Goal: Find specific page/section: Find specific page/section

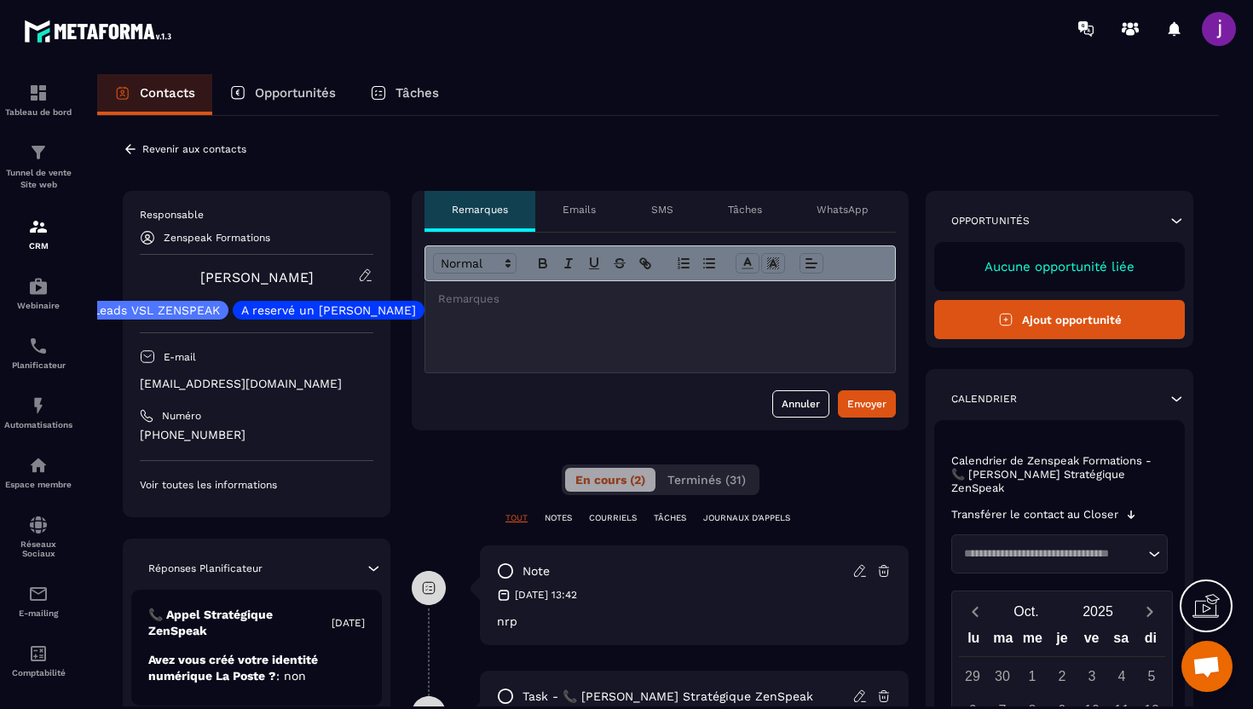
click at [126, 153] on icon at bounding box center [130, 149] width 15 height 15
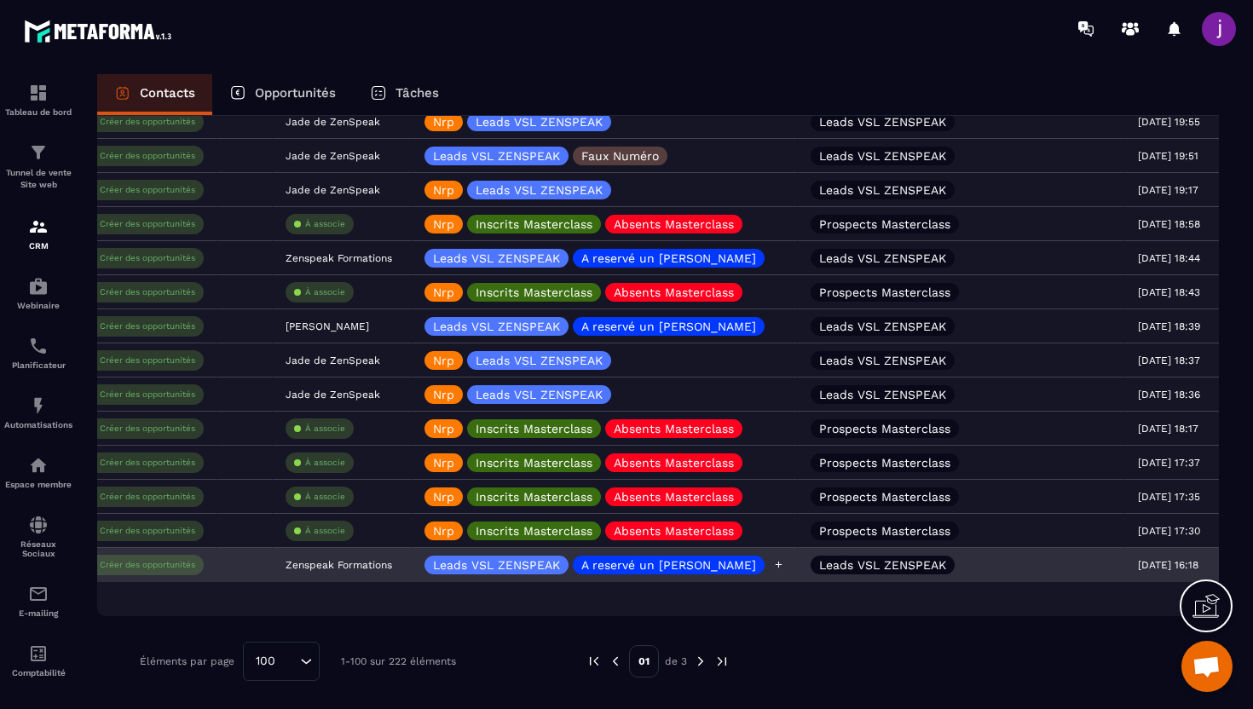
scroll to position [0, 527]
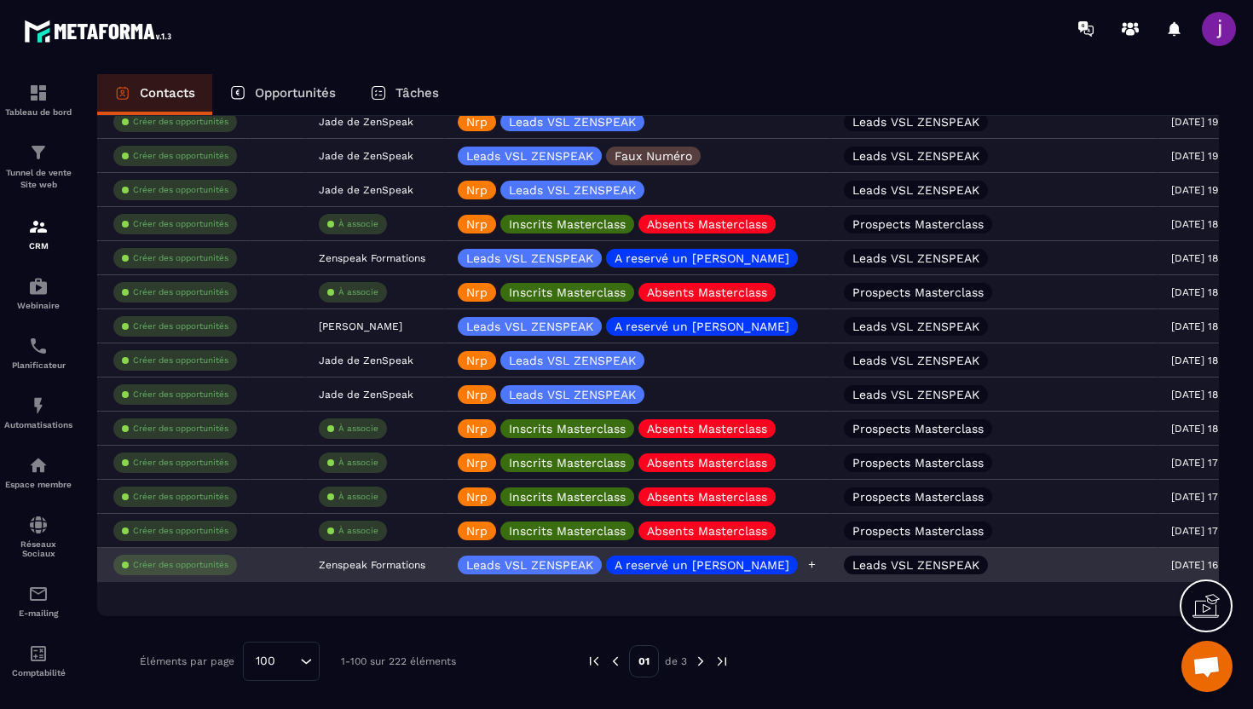
click at [806, 569] on icon at bounding box center [811, 564] width 11 height 11
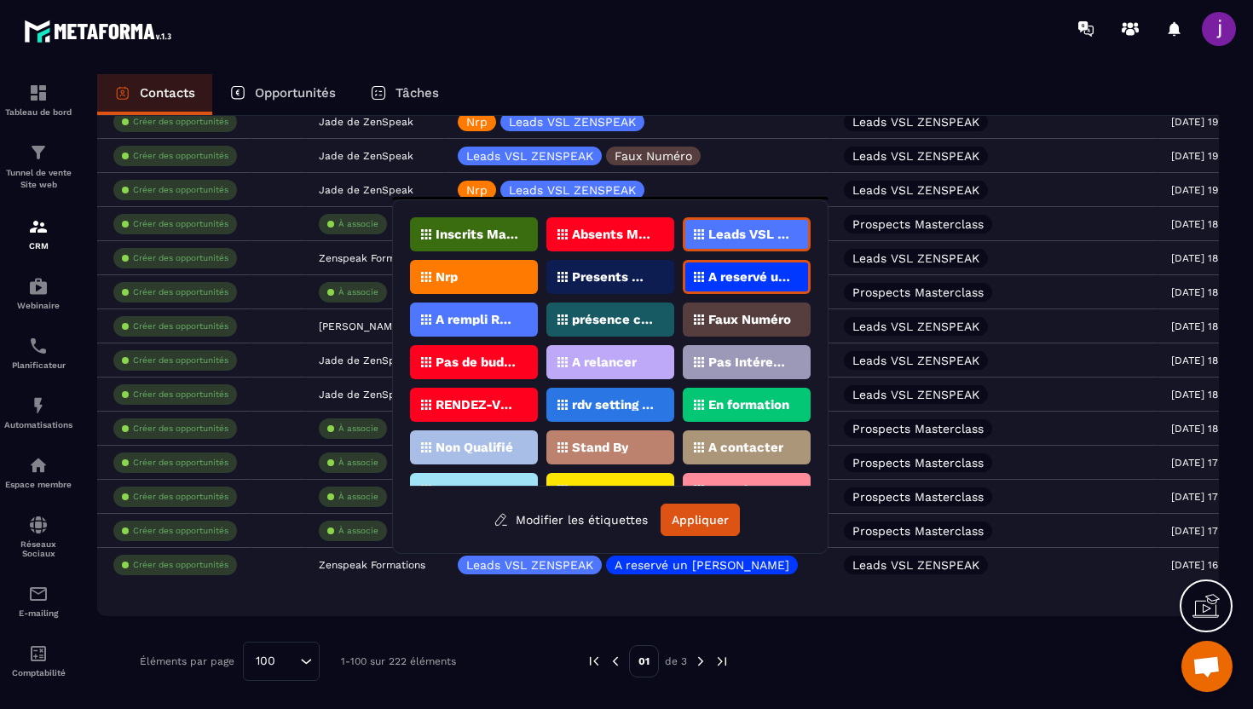
click at [444, 280] on p "Nrp" at bounding box center [447, 277] width 22 height 12
click at [699, 525] on button "Appliquer" at bounding box center [700, 520] width 79 height 32
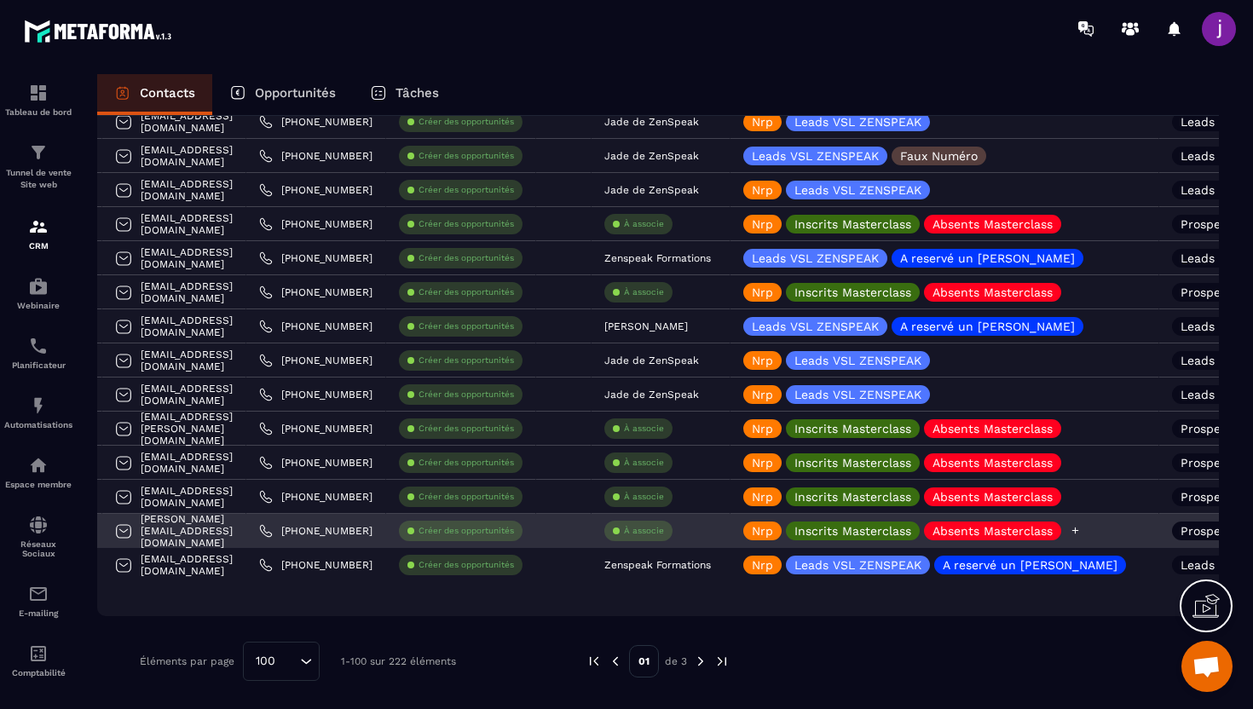
scroll to position [0, 0]
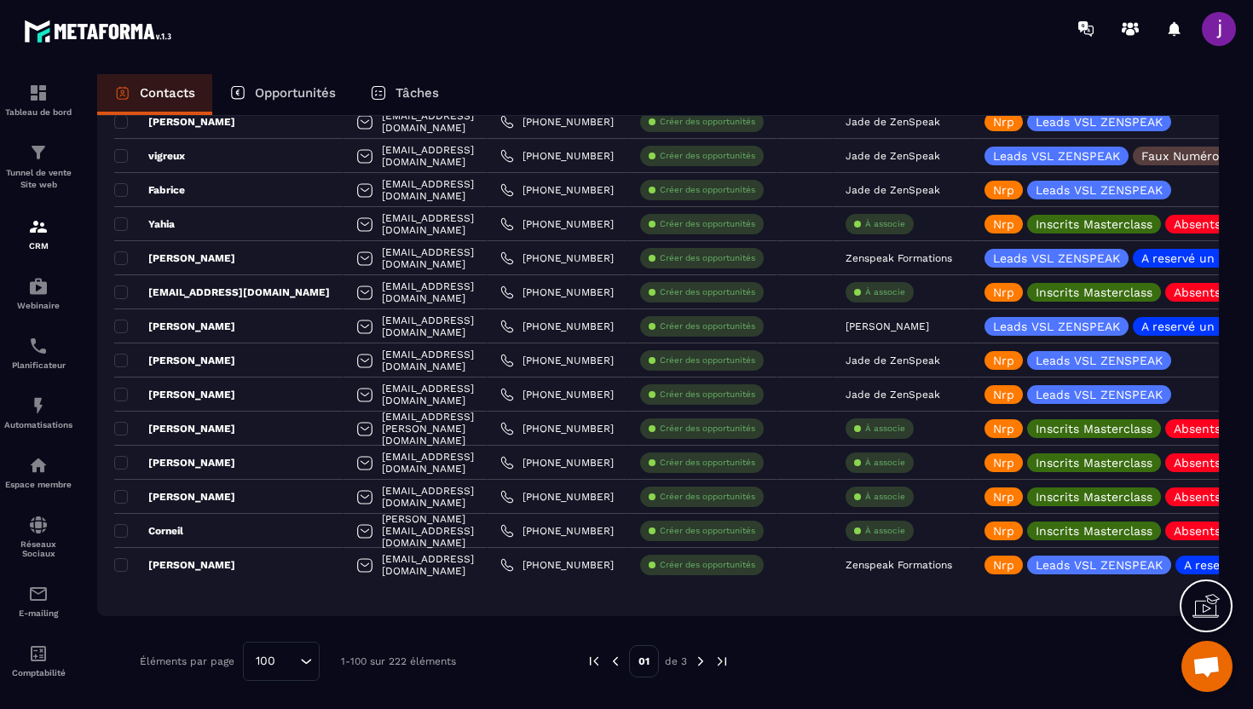
click at [697, 664] on img at bounding box center [700, 661] width 15 height 15
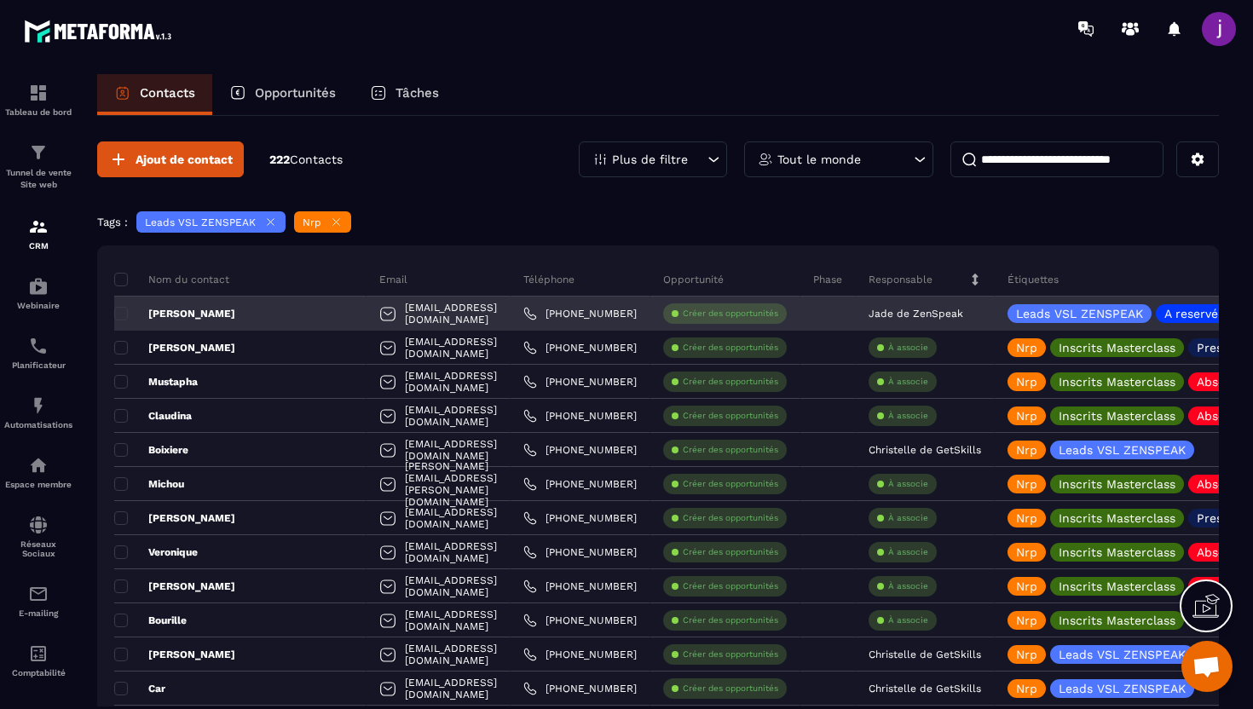
click at [240, 313] on div "[PERSON_NAME]" at bounding box center [240, 314] width 252 height 34
